Goal: Task Accomplishment & Management: Complete application form

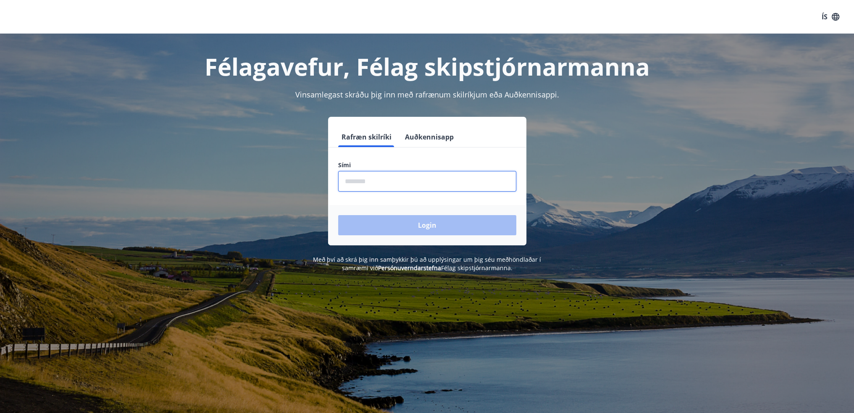
click at [377, 181] on input "phone" at bounding box center [427, 181] width 178 height 21
type input "********"
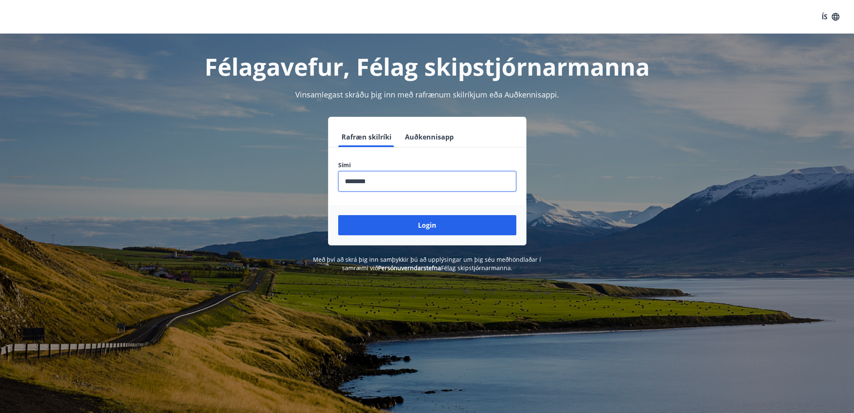
click at [401, 224] on button "Login" at bounding box center [427, 225] width 178 height 20
